Goal: Register for event/course

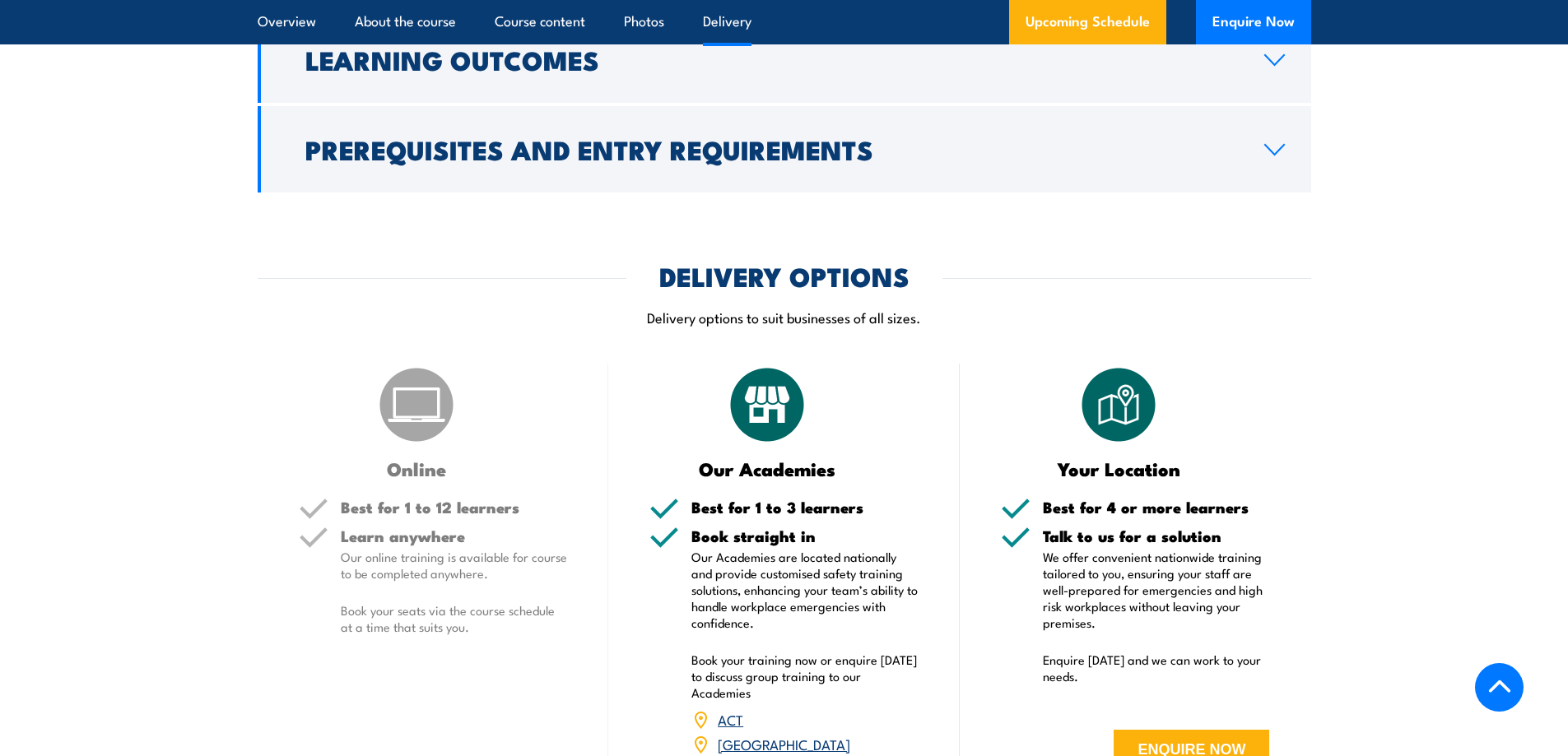
scroll to position [2305, 0]
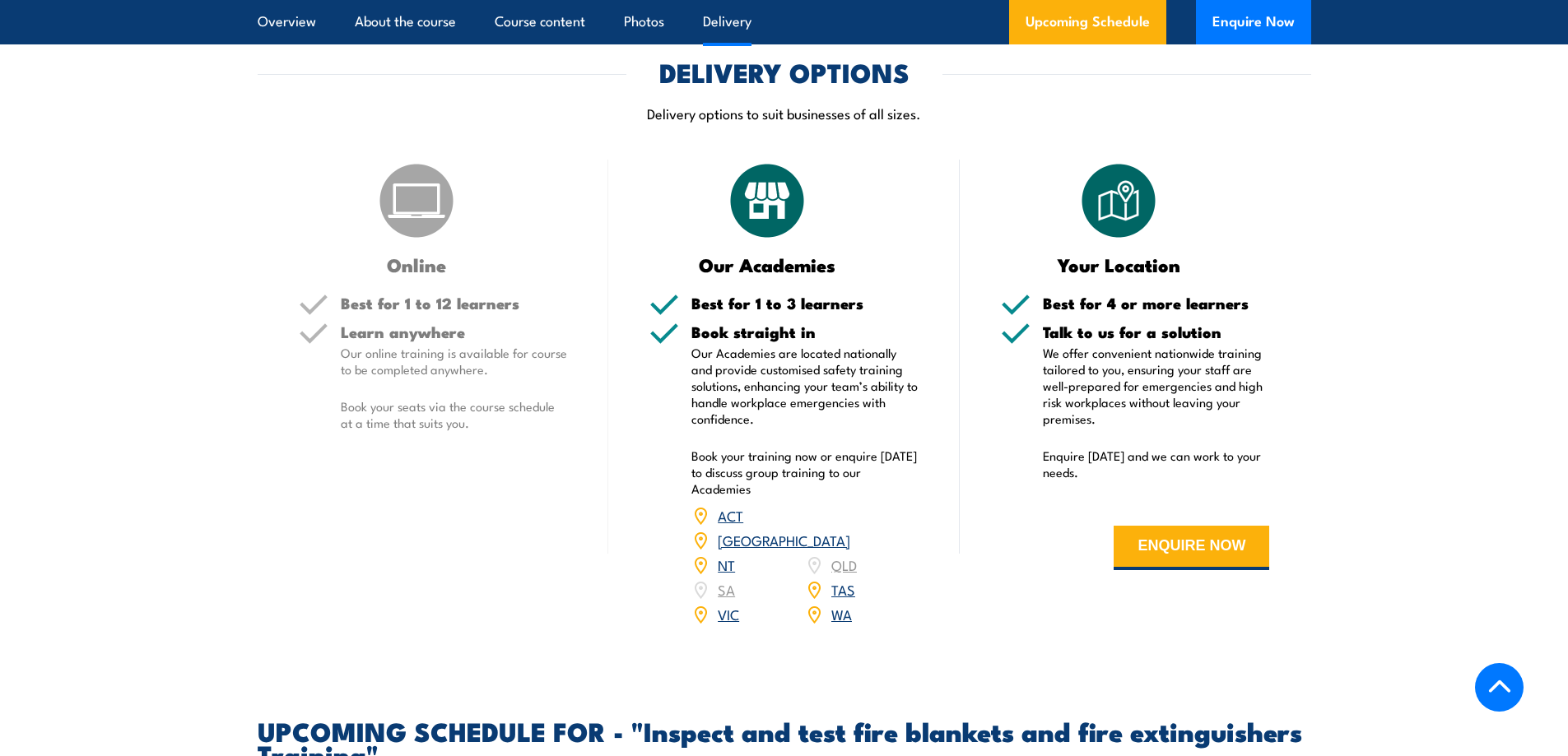
click at [728, 624] on link "VIC" at bounding box center [728, 614] width 21 height 20
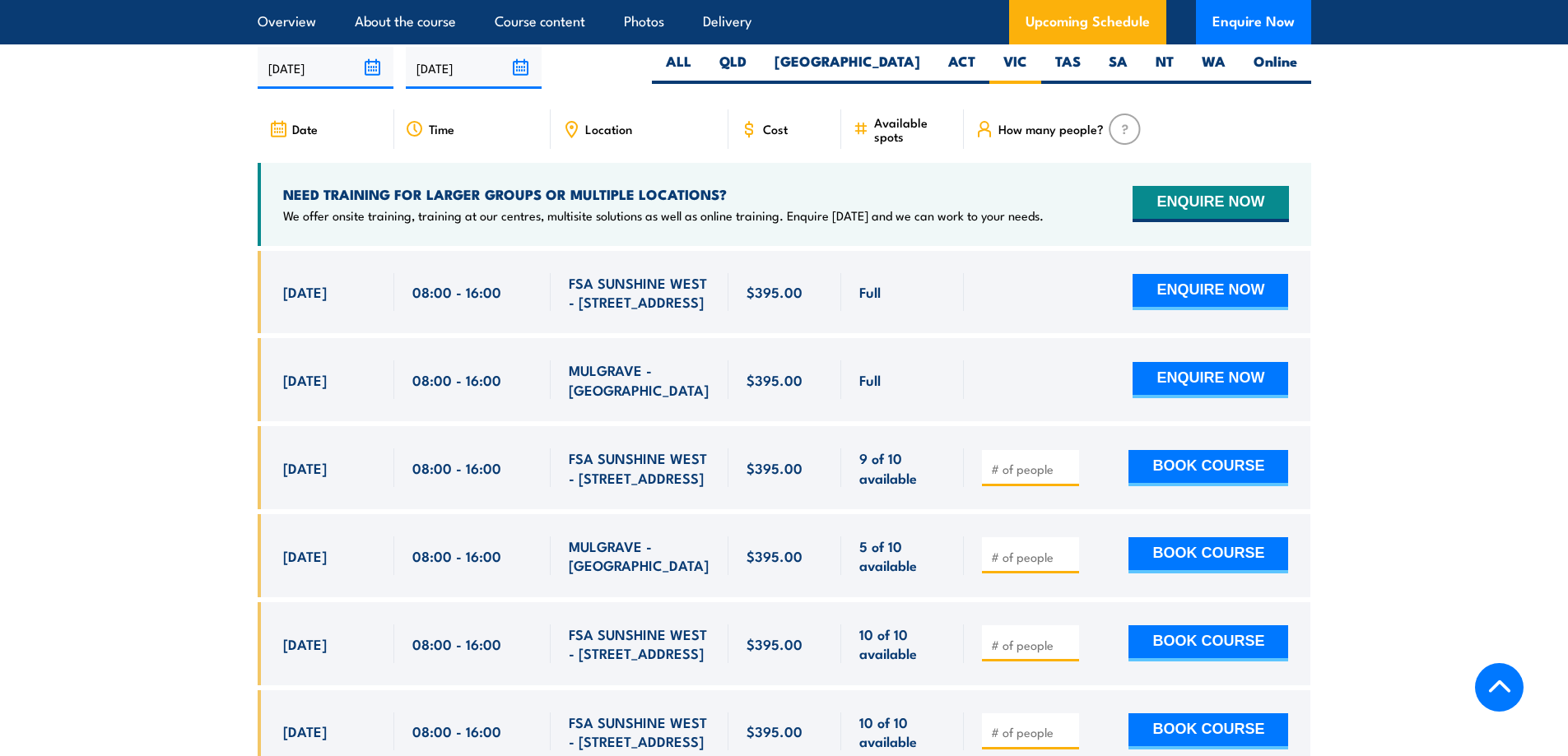
scroll to position [3057, 0]
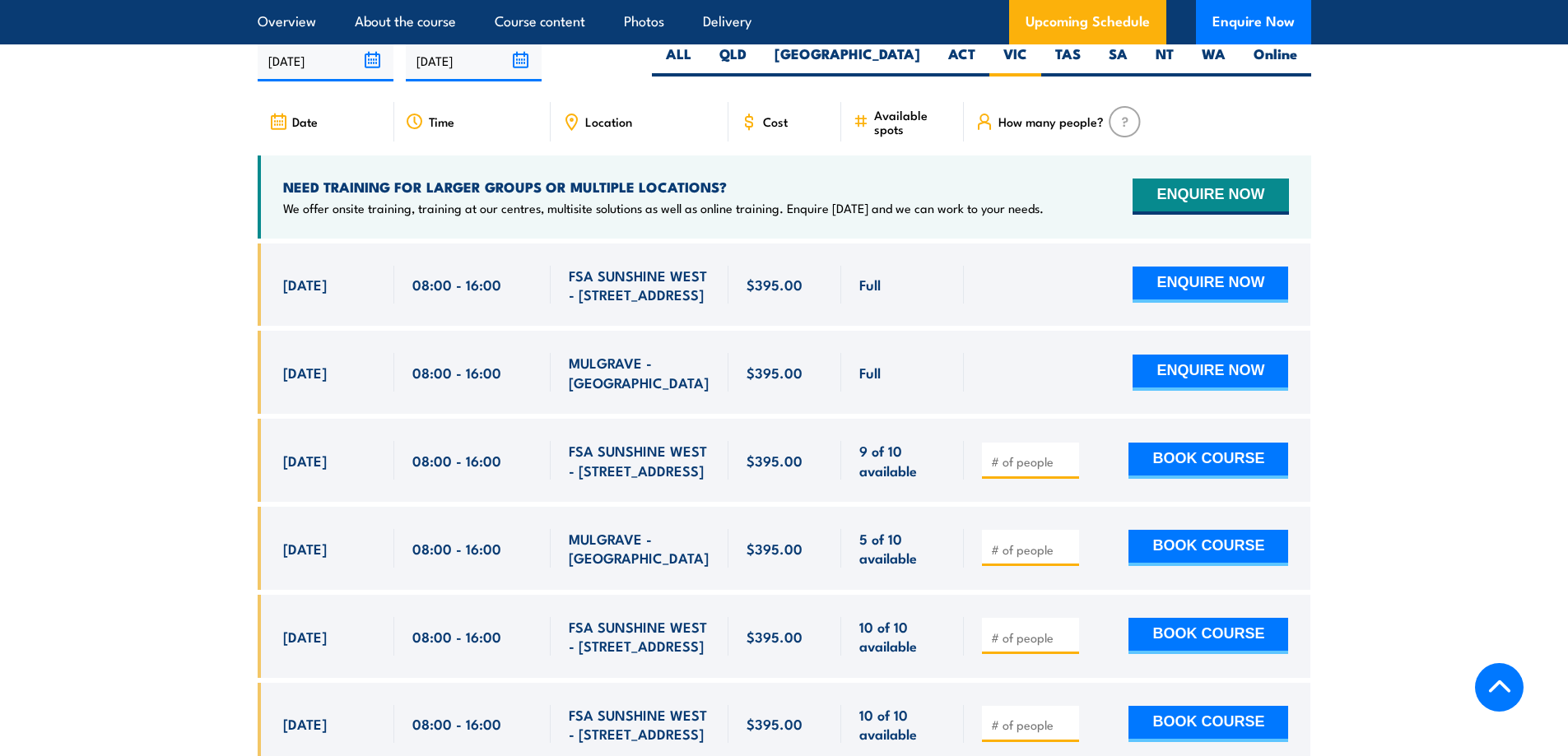
click at [1012, 470] on input "number" at bounding box center [1032, 462] width 83 height 17
type input "2"
click at [1371, 512] on section "UPCOMING SCHEDULE FOR - "Inspect and test fire blankets and fire extinguishers …" at bounding box center [784, 511] width 1568 height 1087
drag, startPoint x: 1061, startPoint y: 508, endPoint x: 1051, endPoint y: 505, distance: 10.4
click at [1061, 479] on div "2" at bounding box center [1030, 461] width 97 height 36
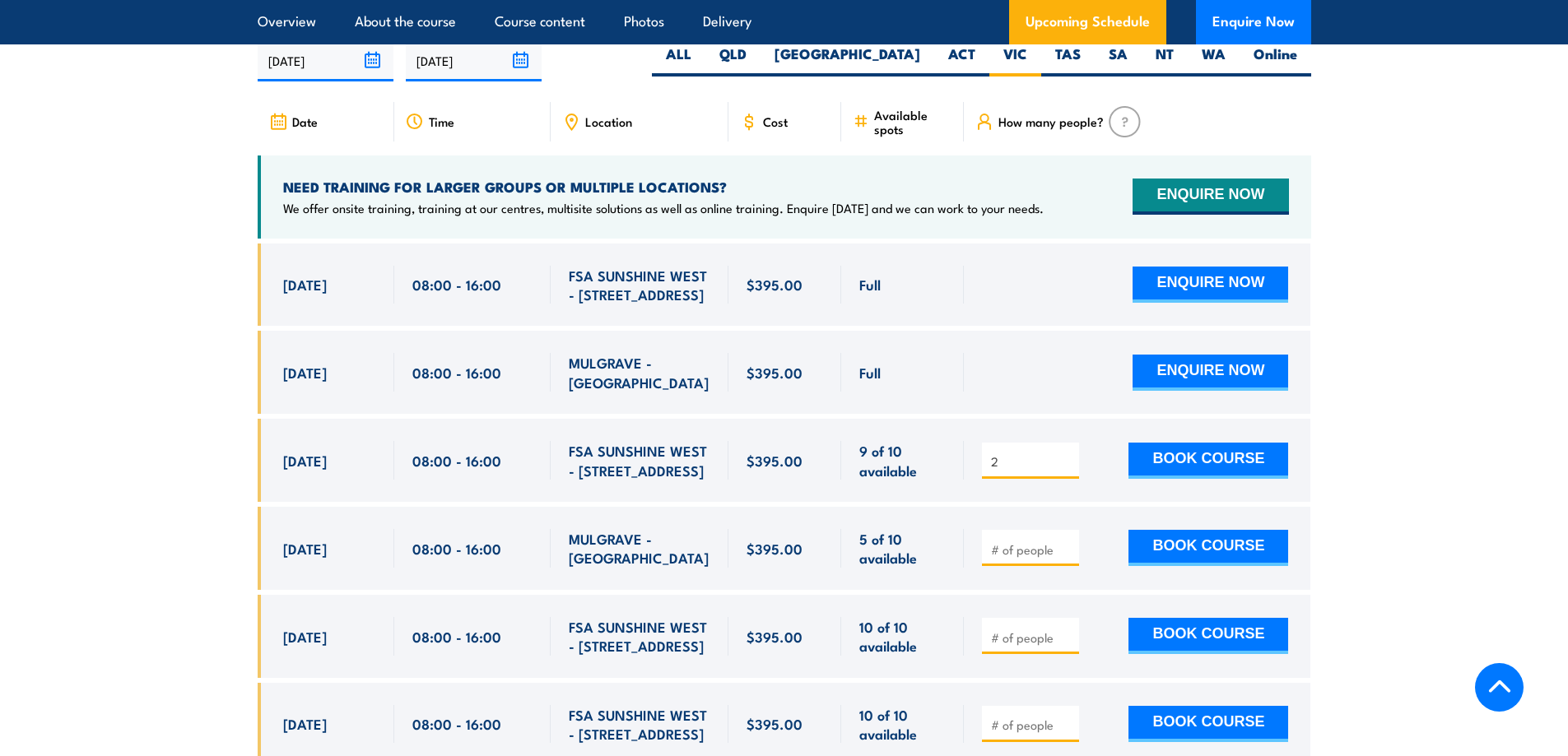
click at [1044, 479] on div "2" at bounding box center [1030, 461] width 97 height 36
click at [1035, 470] on input "2" at bounding box center [1032, 462] width 83 height 17
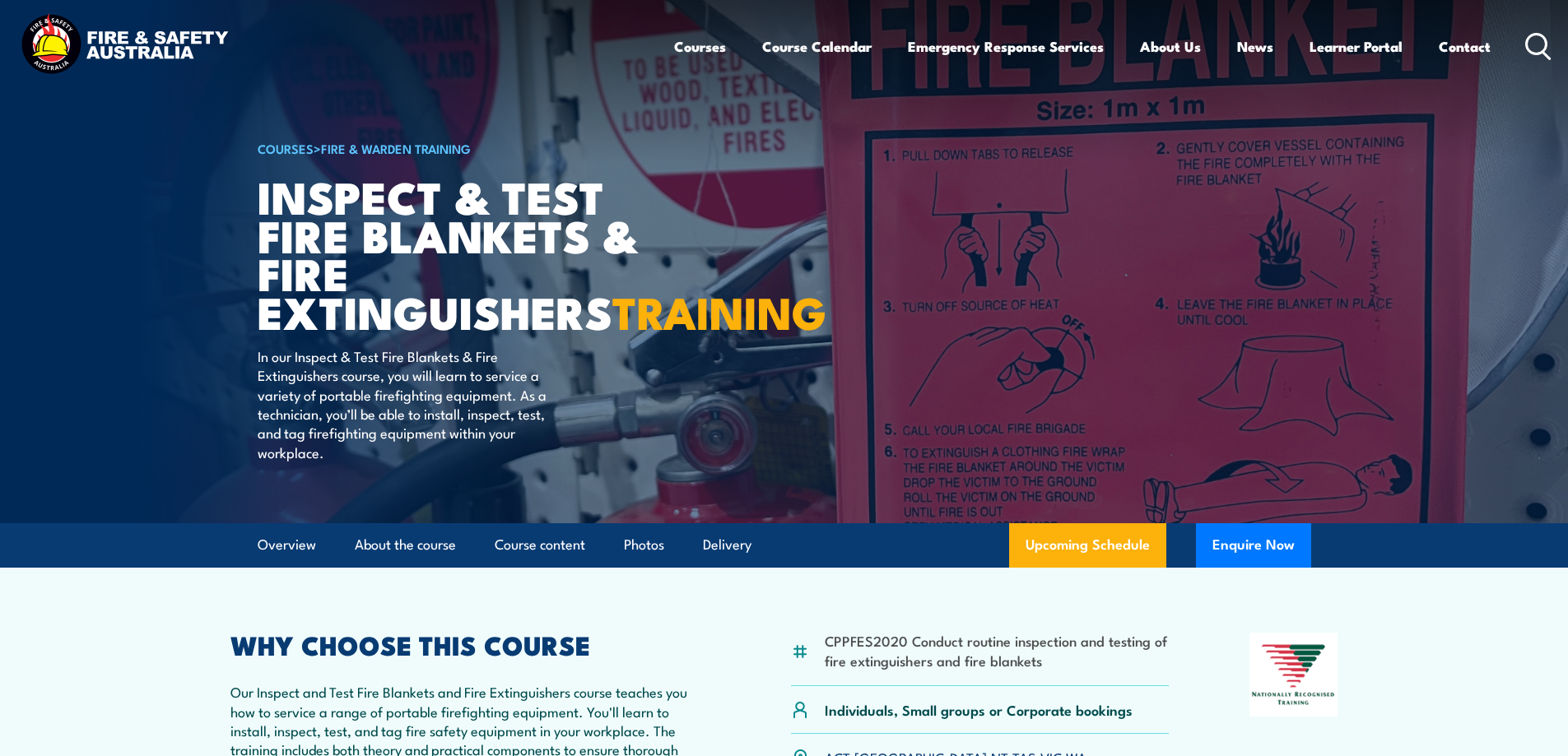
scroll to position [0, 0]
